Goal: Transaction & Acquisition: Purchase product/service

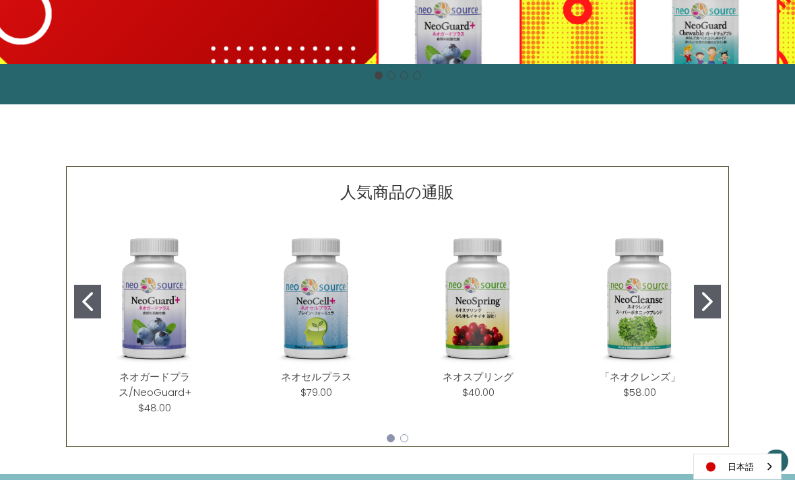
scroll to position [446, 0]
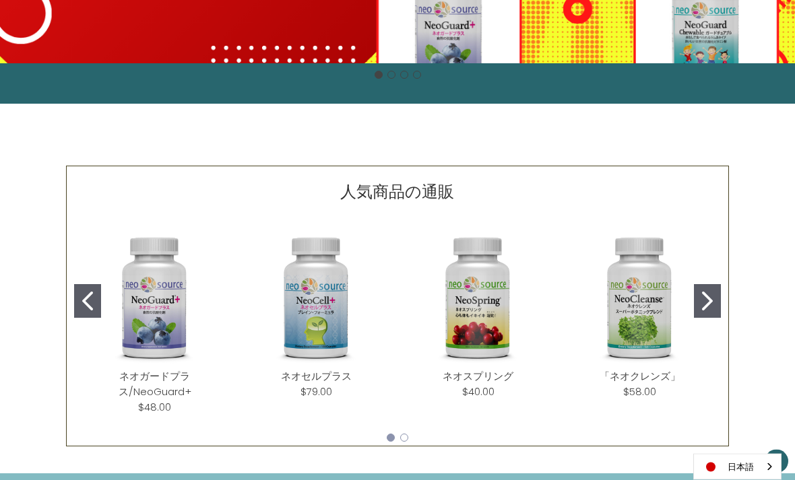
click at [714, 299] on button "Go to slide 2" at bounding box center [707, 302] width 27 height 34
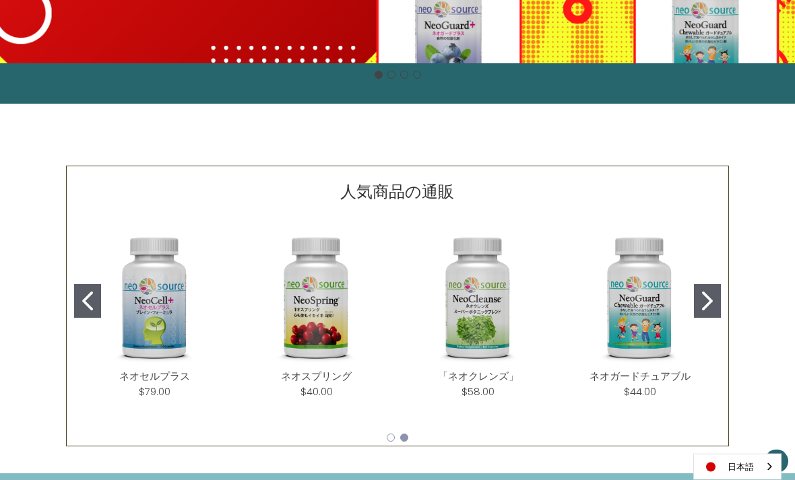
scroll to position [446, 0]
click at [710, 306] on icon "Go to slide 2" at bounding box center [707, 301] width 11 height 19
click at [712, 300] on icon "Go to slide 2" at bounding box center [707, 301] width 11 height 19
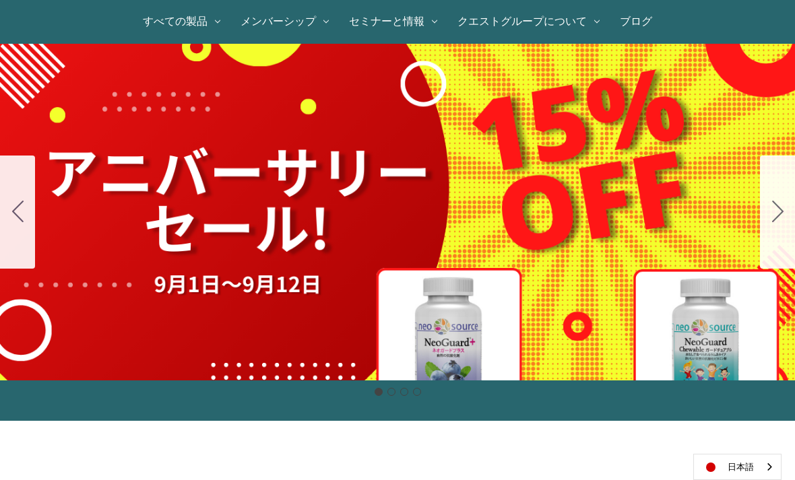
scroll to position [0, 0]
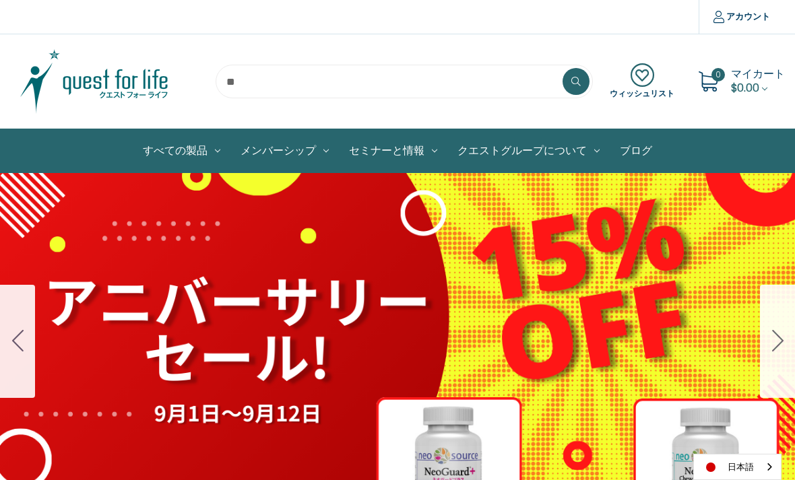
click at [300, 81] on input "search" at bounding box center [403, 82] width 377 height 34
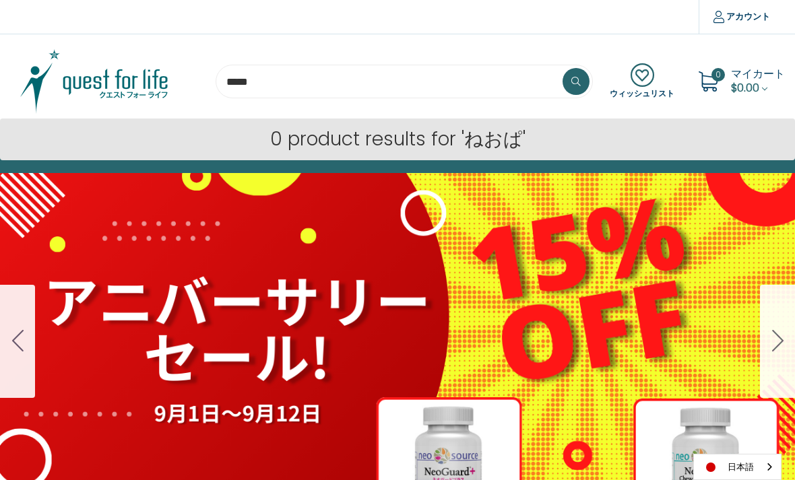
type input "*****"
click at [576, 81] on button at bounding box center [575, 81] width 27 height 27
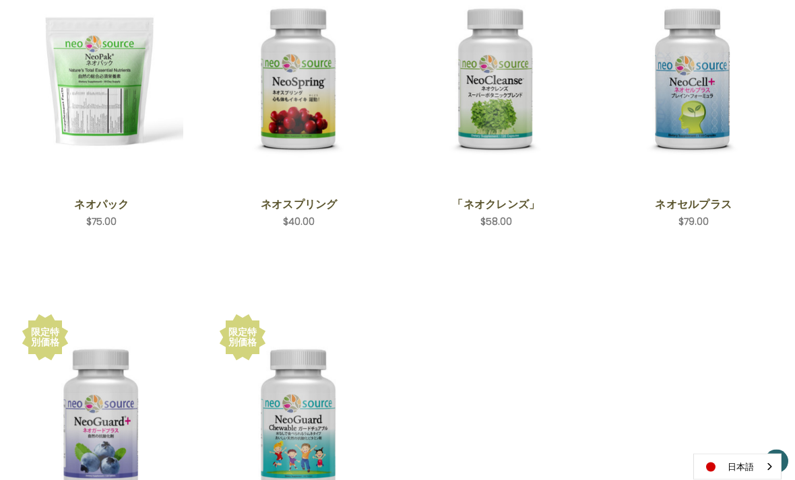
scroll to position [424, 0]
click at [159, 240] on link "カートに入れる" at bounding box center [101, 251] width 163 height 26
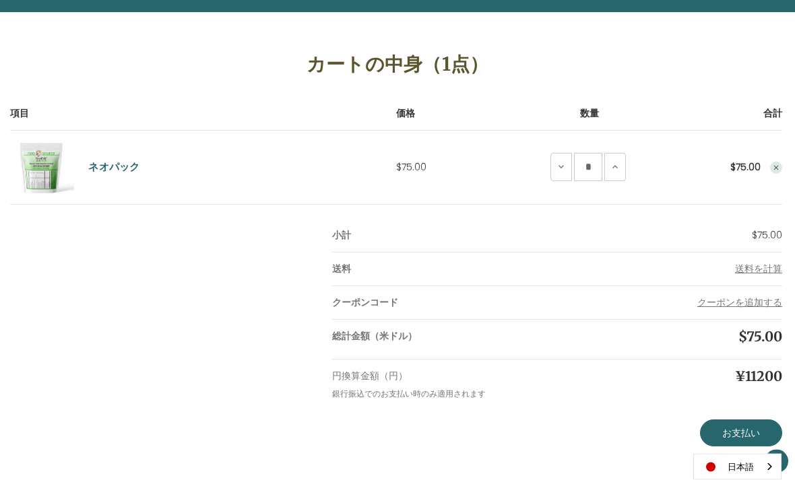
scroll to position [155, 0]
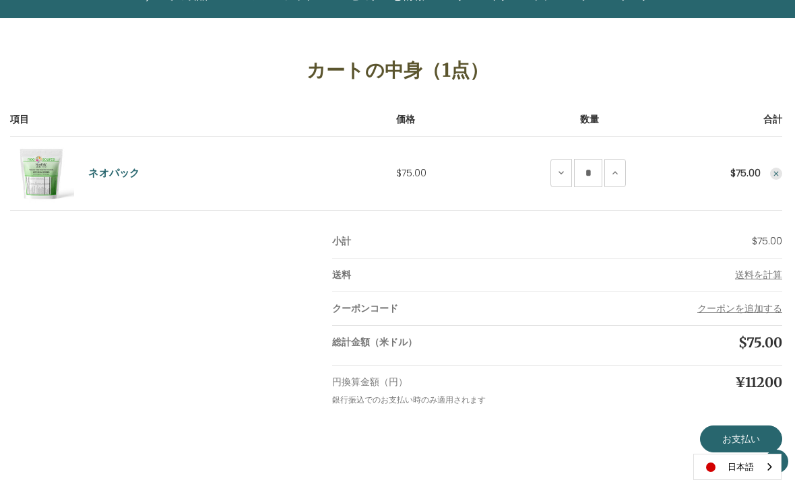
click at [778, 174] on icon "Remove NeoPak from cart" at bounding box center [776, 174] width 8 height 8
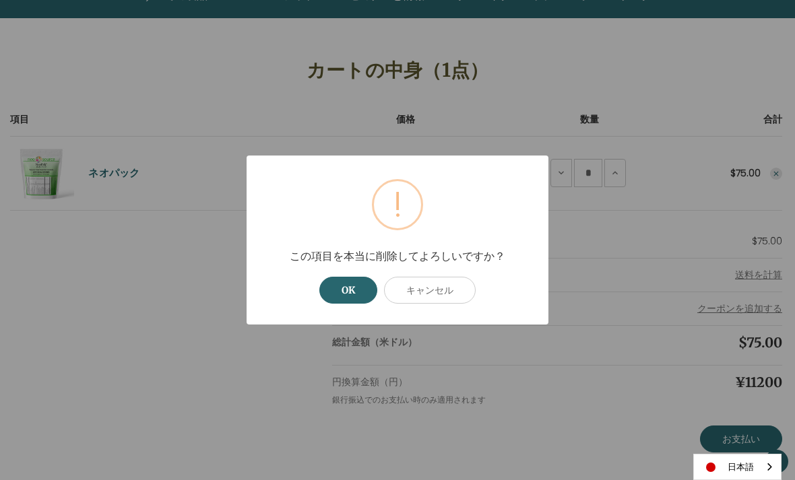
click at [364, 304] on button "OK" at bounding box center [348, 290] width 58 height 27
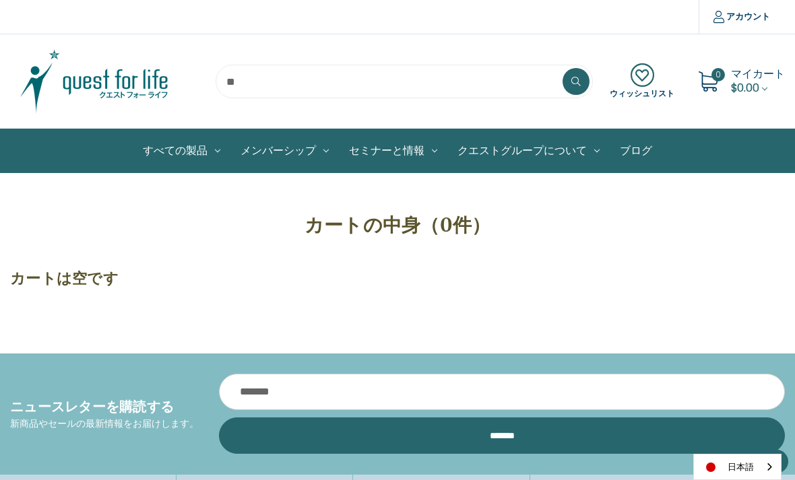
scroll to position [198, 0]
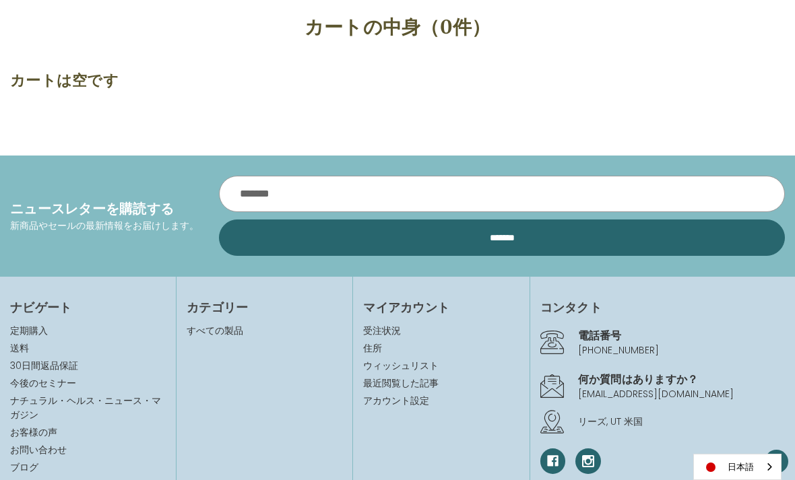
click at [432, 191] on input "メールアドレス" at bounding box center [502, 194] width 566 height 36
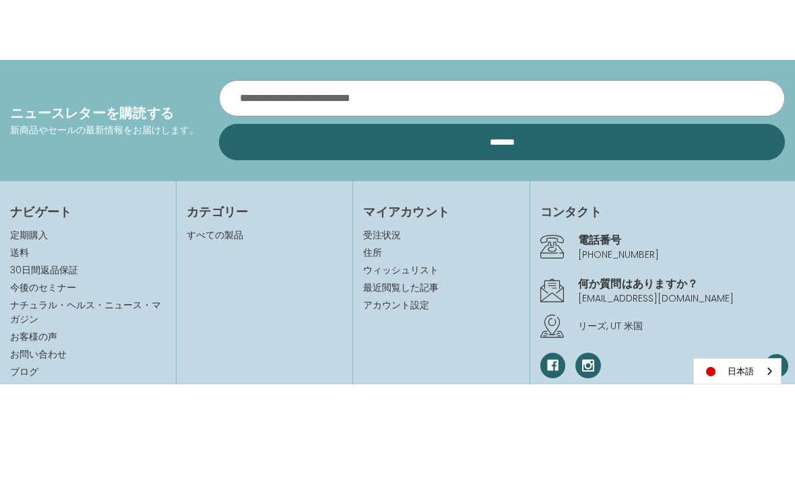
type input "**********"
click at [706, 220] on input "*******" at bounding box center [502, 238] width 566 height 36
